Goal: Ask a question

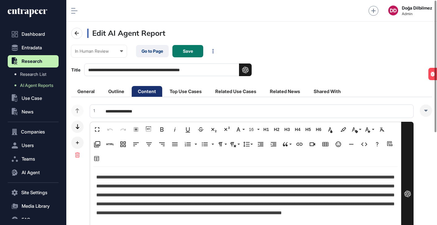
scroll to position [0, 0]
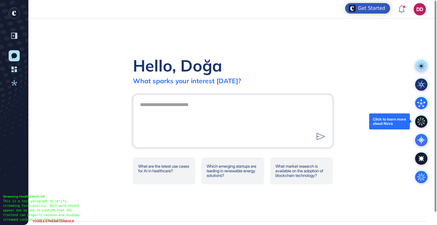
click at [420, 122] on icon at bounding box center [421, 122] width 12 height 12
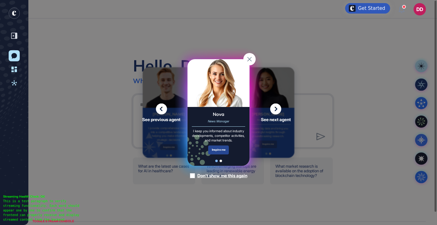
click at [221, 154] on div "Inspire me" at bounding box center [218, 150] width 21 height 9
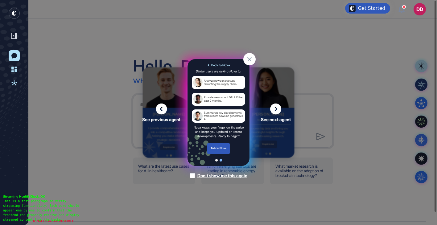
click at [221, 154] on div "Talk to Nova" at bounding box center [218, 148] width 23 height 11
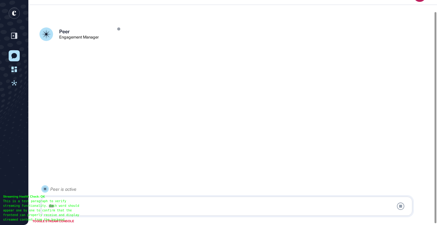
scroll to position [14, 0]
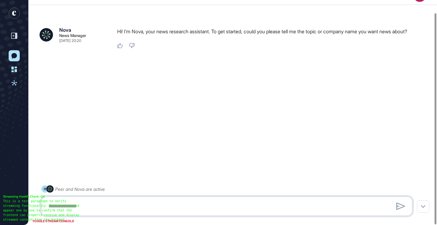
click at [194, 205] on textarea at bounding box center [227, 206] width 364 height 12
type textarea "**********"
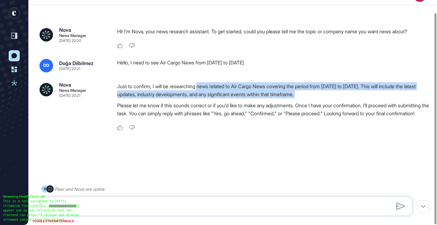
drag, startPoint x: 202, startPoint y: 88, endPoint x: 349, endPoint y: 100, distance: 146.7
click at [349, 100] on div "Just to confirm, I will be researching news related to Air Cargo News covering …" at bounding box center [274, 101] width 314 height 38
click at [351, 100] on div "Just to confirm, I will be researching news related to Air Cargo News covering …" at bounding box center [274, 101] width 314 height 38
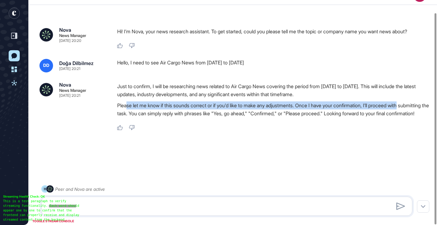
drag, startPoint x: 127, startPoint y: 106, endPoint x: 361, endPoint y: 116, distance: 234.9
click at [413, 108] on p "Please let me know if this sounds correct or if you'd like to make any adjustme…" at bounding box center [274, 109] width 314 height 16
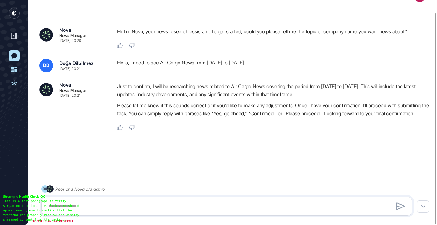
drag, startPoint x: 322, startPoint y: 118, endPoint x: 302, endPoint y: 116, distance: 20.1
click at [322, 117] on p "Please let me know if this sounds correct or if you'd like to make any adjustme…" at bounding box center [274, 109] width 314 height 16
click at [206, 206] on textarea at bounding box center [227, 206] width 364 height 12
type textarea "*********"
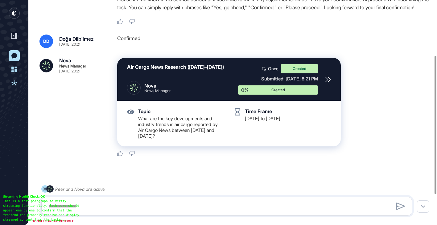
scroll to position [140, 0]
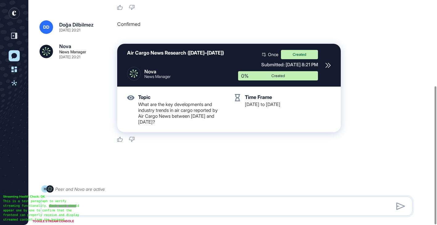
click at [14, 15] on icon "entrapeer-logo" at bounding box center [14, 13] width 4 height 5
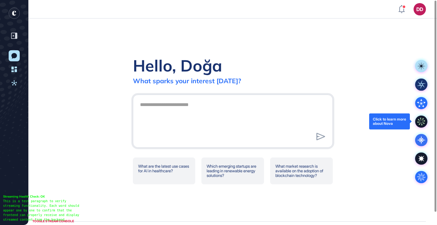
click at [421, 122] on icon at bounding box center [421, 122] width 12 height 12
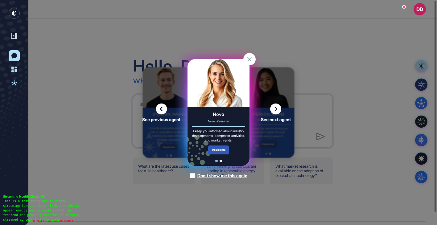
click at [220, 155] on div "Inspire me" at bounding box center [218, 150] width 21 height 9
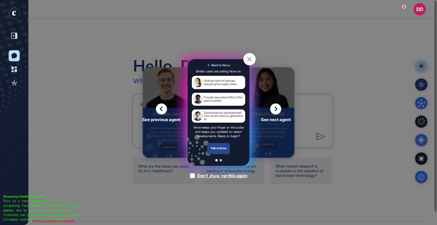
click at [220, 151] on div "Talk to Nova" at bounding box center [218, 148] width 23 height 11
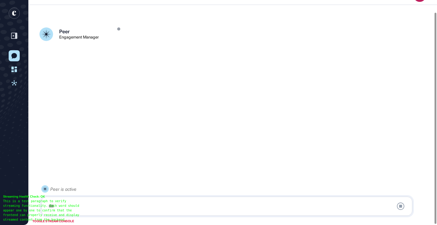
scroll to position [14, 0]
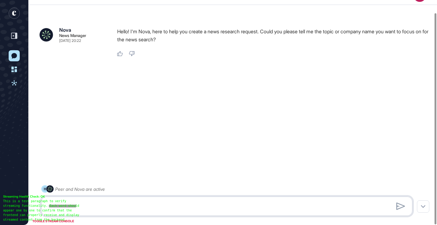
click at [183, 208] on textarea at bounding box center [227, 206] width 364 height 12
type textarea "**********"
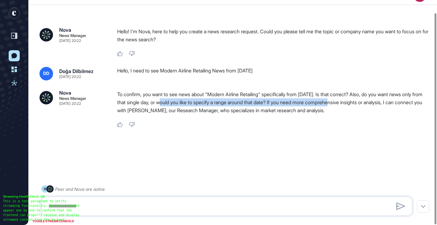
drag, startPoint x: 189, startPoint y: 103, endPoint x: 363, endPoint y: 101, distance: 174.6
click at [363, 101] on p "To confirm, you want to see news about "Modern Airline Retailing" specifically …" at bounding box center [274, 102] width 314 height 24
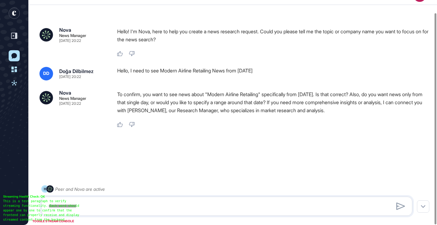
drag, startPoint x: 365, startPoint y: 101, endPoint x: 354, endPoint y: 114, distance: 17.9
click at [365, 101] on p "To confirm, you want to see news about "Modern Airline Retailing" specifically …" at bounding box center [274, 102] width 314 height 24
click at [278, 200] on textarea at bounding box center [227, 206] width 364 height 12
click at [227, 203] on textarea at bounding box center [227, 206] width 364 height 12
drag, startPoint x: 220, startPoint y: 201, endPoint x: 209, endPoint y: 203, distance: 10.7
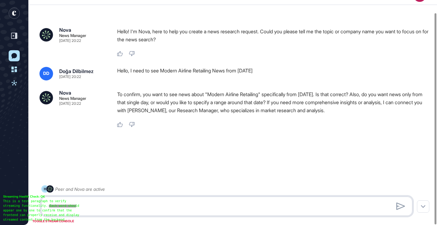
click at [220, 201] on textarea at bounding box center [227, 206] width 364 height 12
type textarea "*"
type textarea "**********"
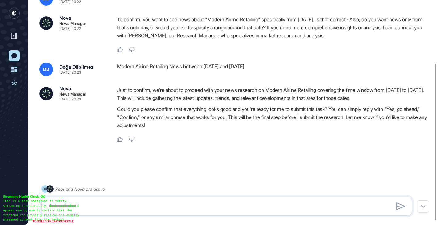
scroll to position [91, 0]
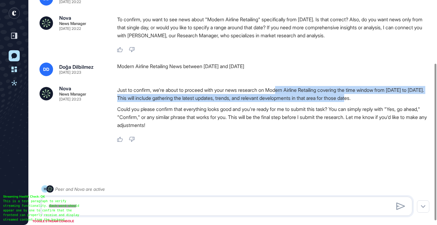
drag, startPoint x: 287, startPoint y: 88, endPoint x: 384, endPoint y: 99, distance: 97.8
click at [384, 99] on p "Just to confirm, we're about to proceed with your news research on Modern Airli…" at bounding box center [274, 94] width 314 height 16
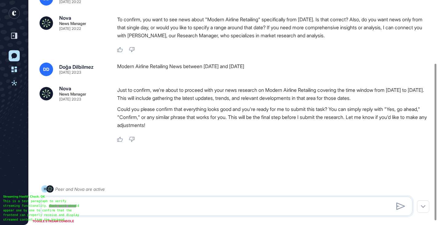
click at [385, 99] on p "Just to confirm, we're about to proceed with your news research on Modern Airli…" at bounding box center [274, 94] width 314 height 16
click at [216, 216] on div "Peer and Nova are active" at bounding box center [226, 200] width 371 height 31
click at [214, 209] on textarea at bounding box center [227, 206] width 364 height 12
click at [209, 206] on textarea at bounding box center [227, 206] width 364 height 12
type textarea "*********"
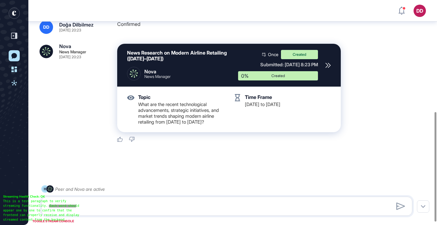
scroll to position [0, 0]
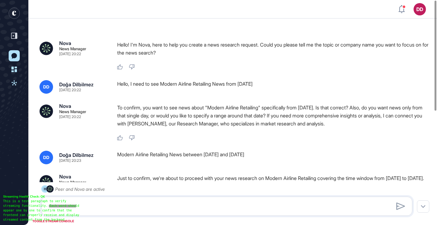
click at [12, 13] on icon "entrapeer-logo" at bounding box center [14, 13] width 4 height 5
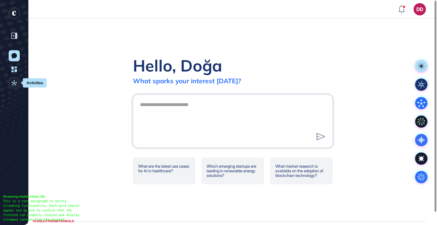
click at [13, 84] on icon at bounding box center [14, 83] width 6 height 6
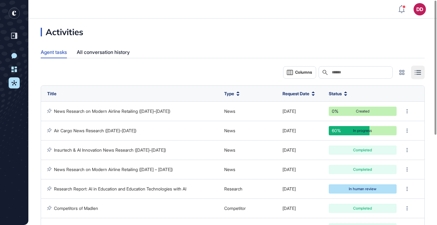
click at [12, 14] on icon "entrapeer-logo" at bounding box center [14, 13] width 4 height 5
